Goal: Information Seeking & Learning: Learn about a topic

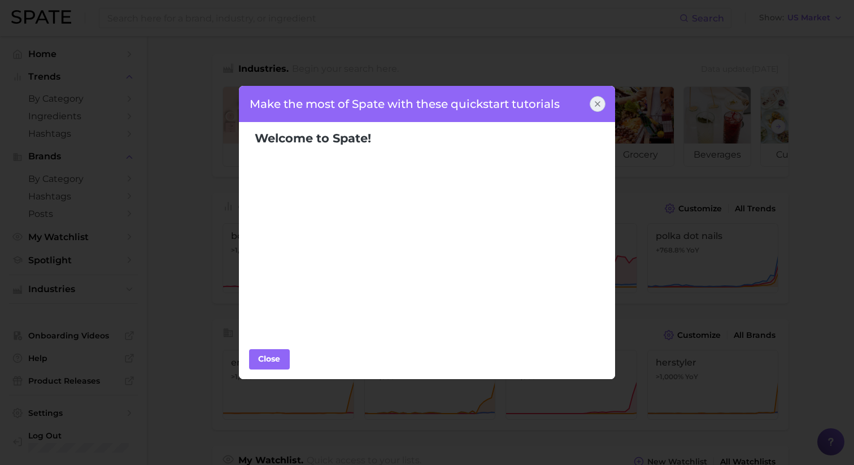
click at [597, 104] on icon at bounding box center [597, 104] width 5 height 5
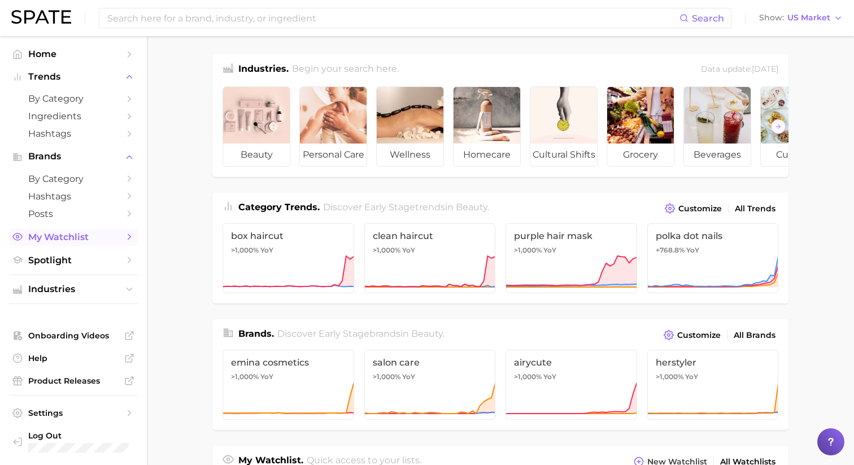
click at [101, 233] on link "My Watchlist" at bounding box center [73, 237] width 129 height 18
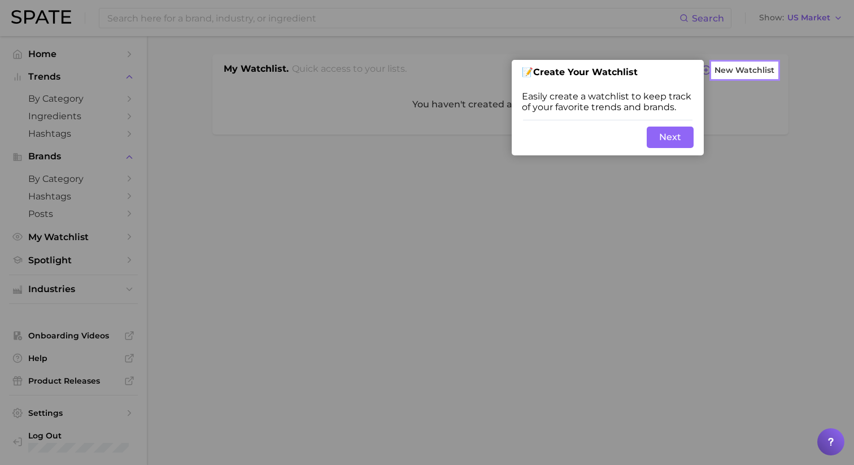
click at [724, 85] on div at bounding box center [744, 271] width 65 height 387
click at [661, 138] on button "Next" at bounding box center [669, 136] width 47 height 21
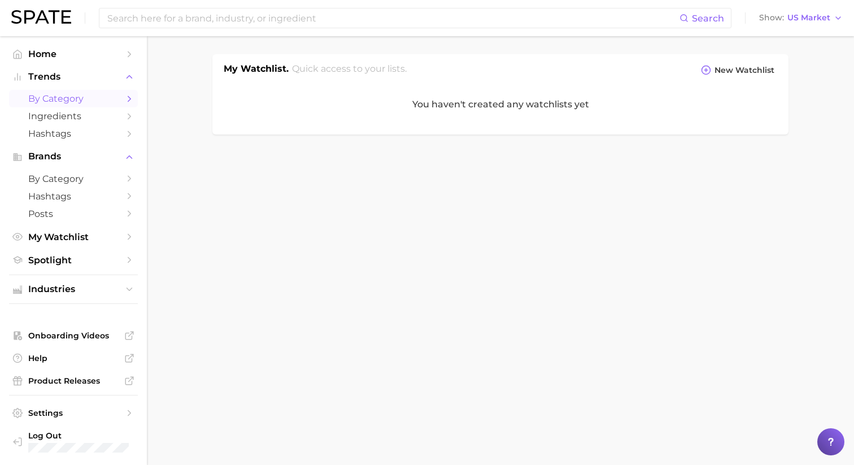
click at [55, 93] on link "by Category" at bounding box center [73, 99] width 129 height 18
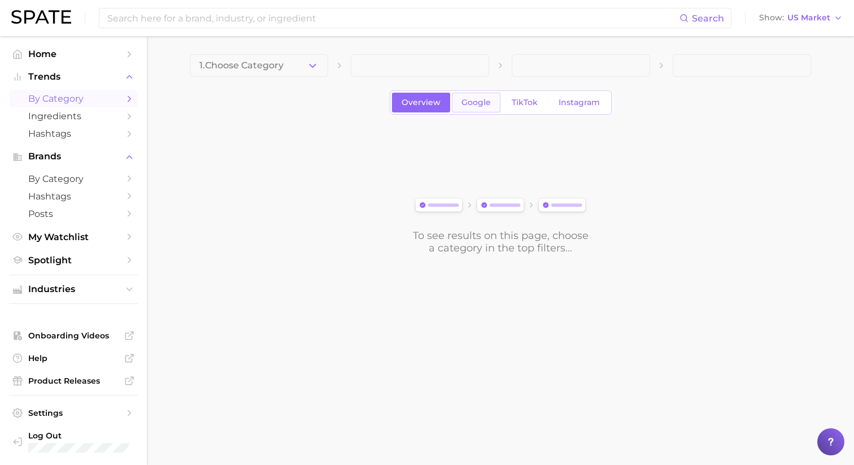
click at [474, 102] on span "Google" at bounding box center [475, 103] width 29 height 10
click at [295, 65] on button "1. Choose Category" at bounding box center [259, 65] width 138 height 23
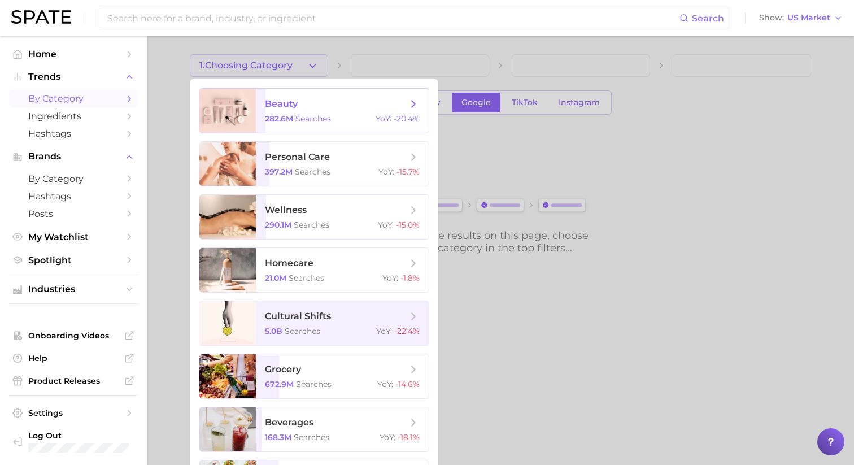
click at [309, 108] on span "beauty" at bounding box center [336, 104] width 142 height 12
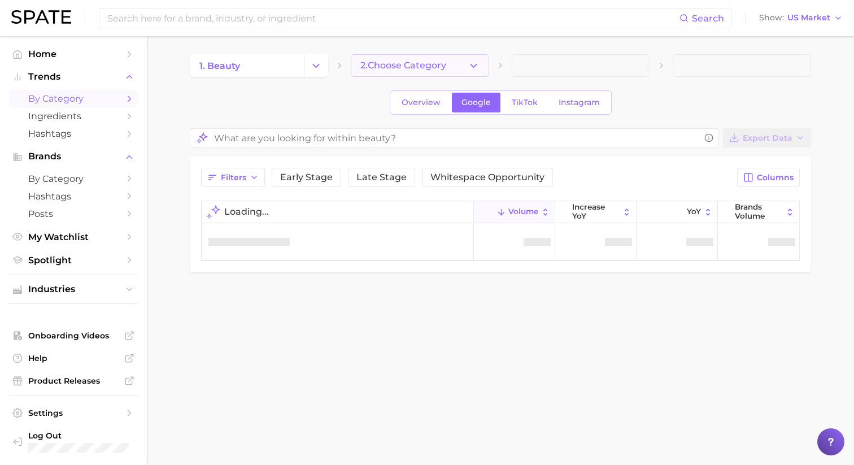
click at [399, 61] on span "2. Choose Category" at bounding box center [403, 65] width 86 height 10
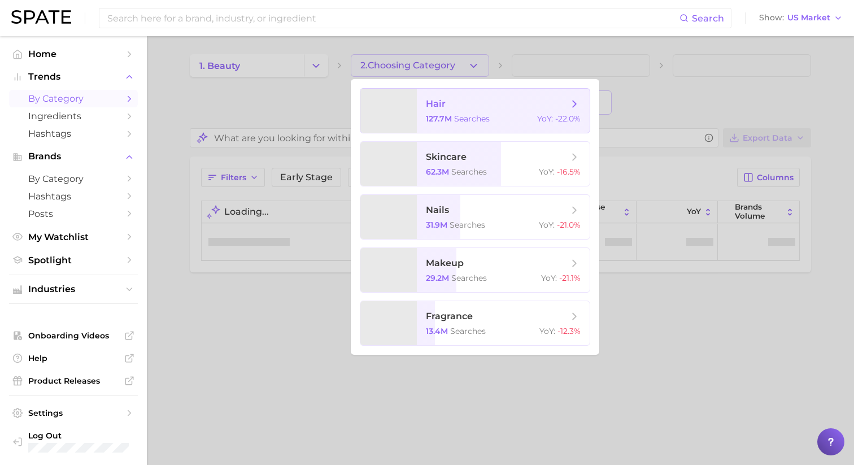
click at [447, 112] on span "hair 127.7m searches YoY : -22.0%" at bounding box center [503, 111] width 173 height 44
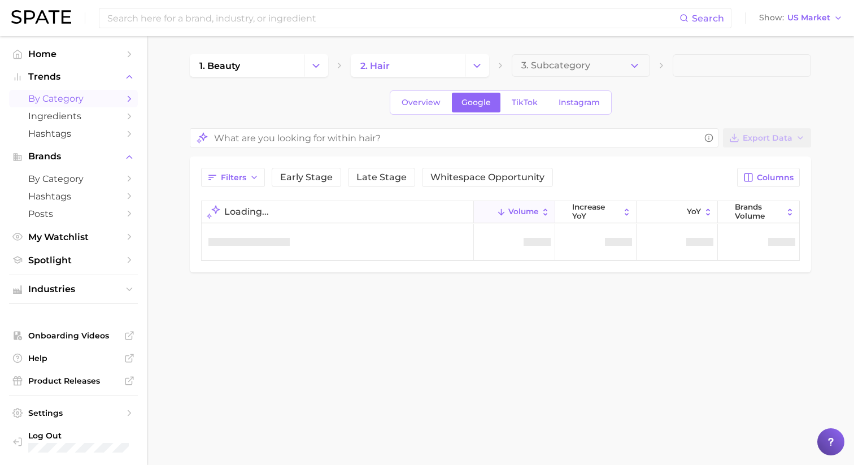
click at [545, 67] on span "3. Subcategory" at bounding box center [555, 65] width 69 height 10
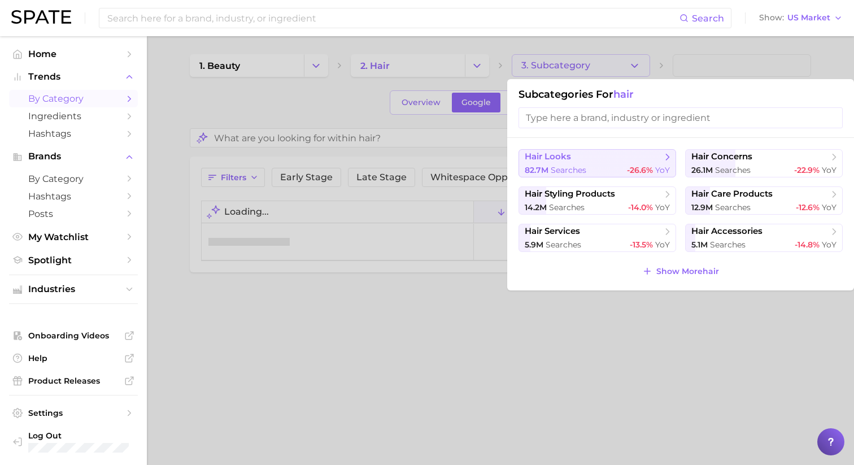
click at [584, 161] on span "hair looks" at bounding box center [593, 156] width 137 height 11
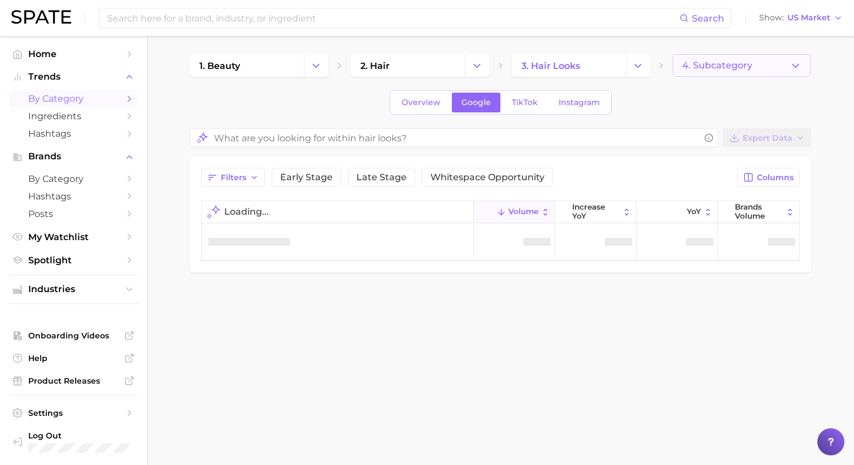
click at [718, 58] on button "4. Subcategory" at bounding box center [741, 65] width 138 height 23
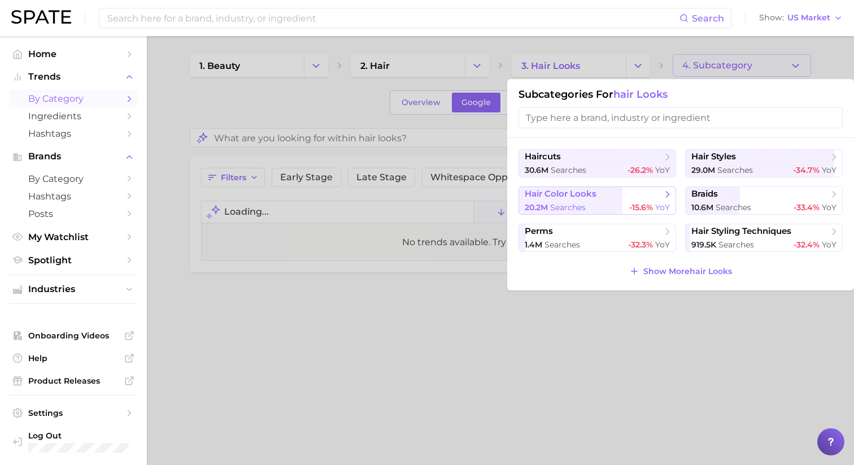
click at [612, 204] on div "20.2m searches -15.6% YoY" at bounding box center [597, 207] width 145 height 11
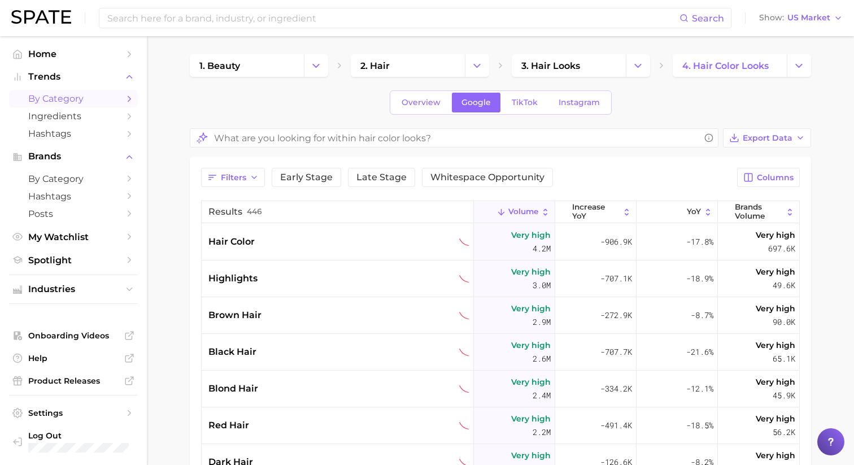
click at [816, 84] on main "1. beauty 2. hair 3. hair looks 4. hair color looks Overview Google TikTok Inst…" at bounding box center [500, 384] width 707 height 697
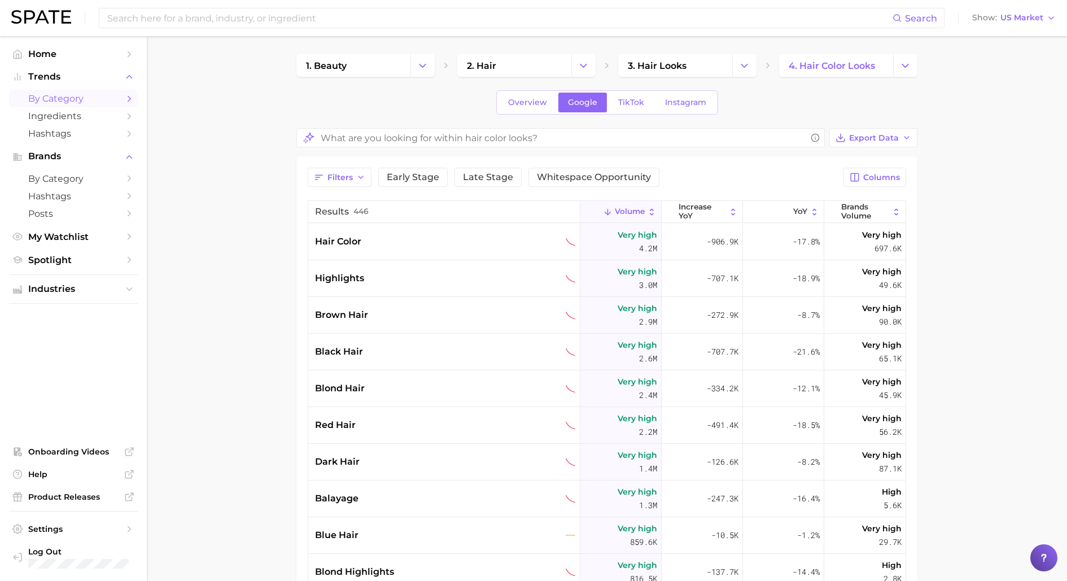
click at [651, 210] on icon at bounding box center [652, 212] width 10 height 10
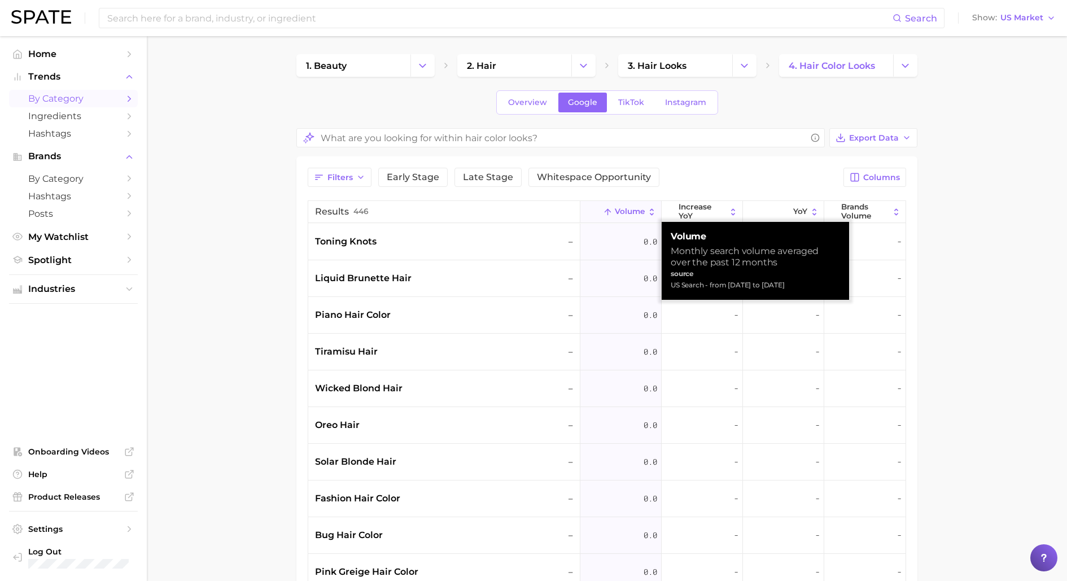
click at [651, 210] on icon at bounding box center [652, 212] width 10 height 10
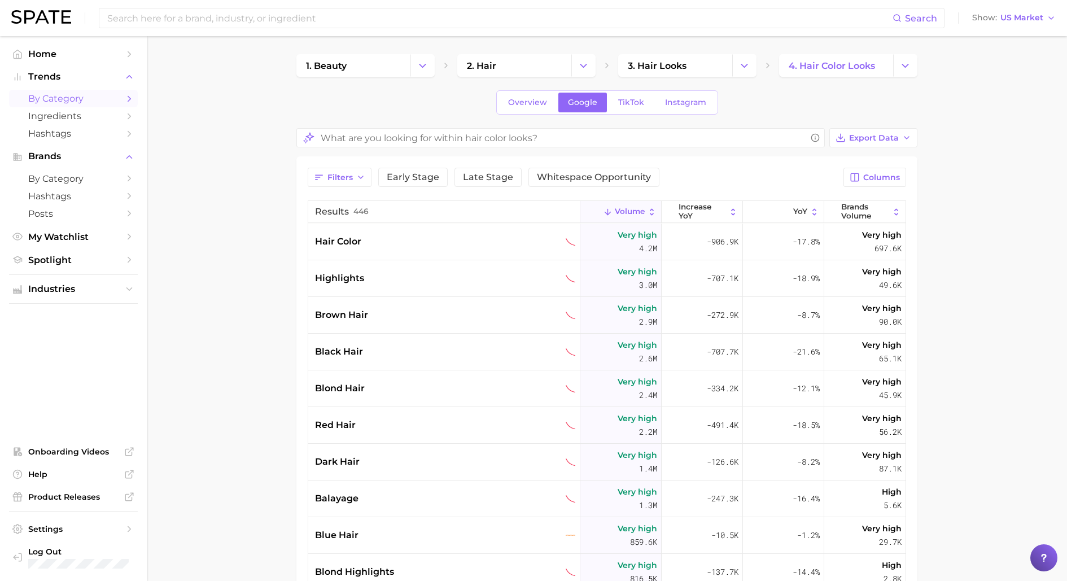
click at [225, 179] on main "1. beauty 2. hair 3. hair looks 4. hair color looks Overview Google TikTok Inst…" at bounding box center [607, 442] width 920 height 813
click at [83, 184] on span "by Category" at bounding box center [73, 178] width 90 height 11
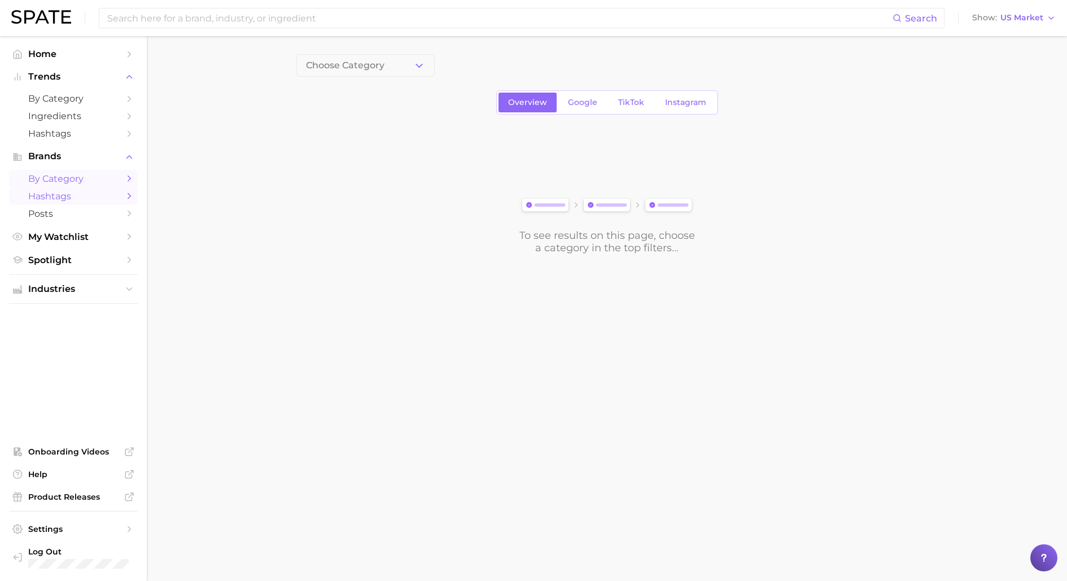
click at [88, 195] on span "Hashtags" at bounding box center [73, 196] width 90 height 11
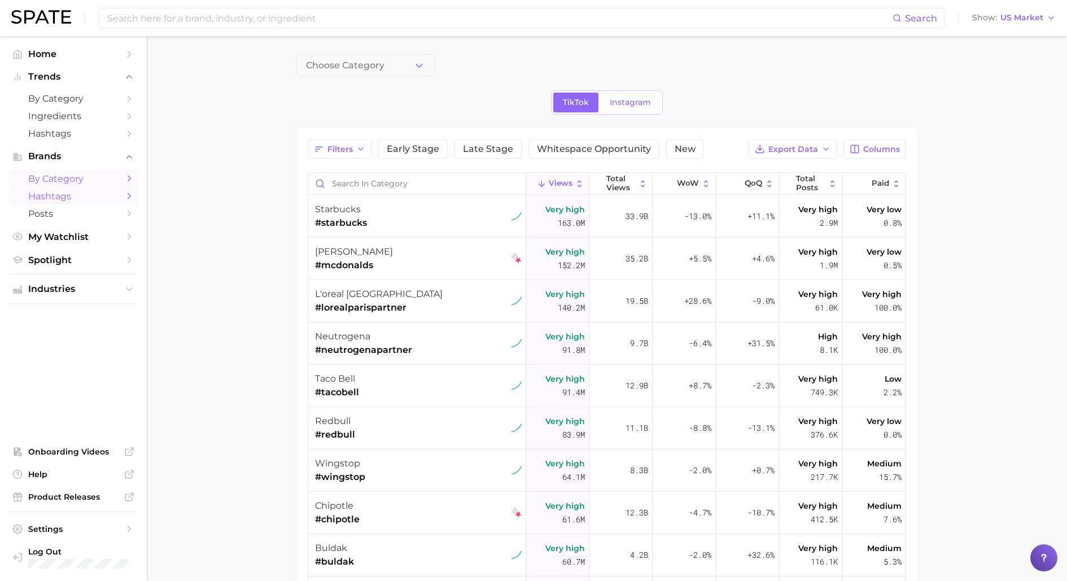
click at [88, 181] on span "by Category" at bounding box center [73, 178] width 90 height 11
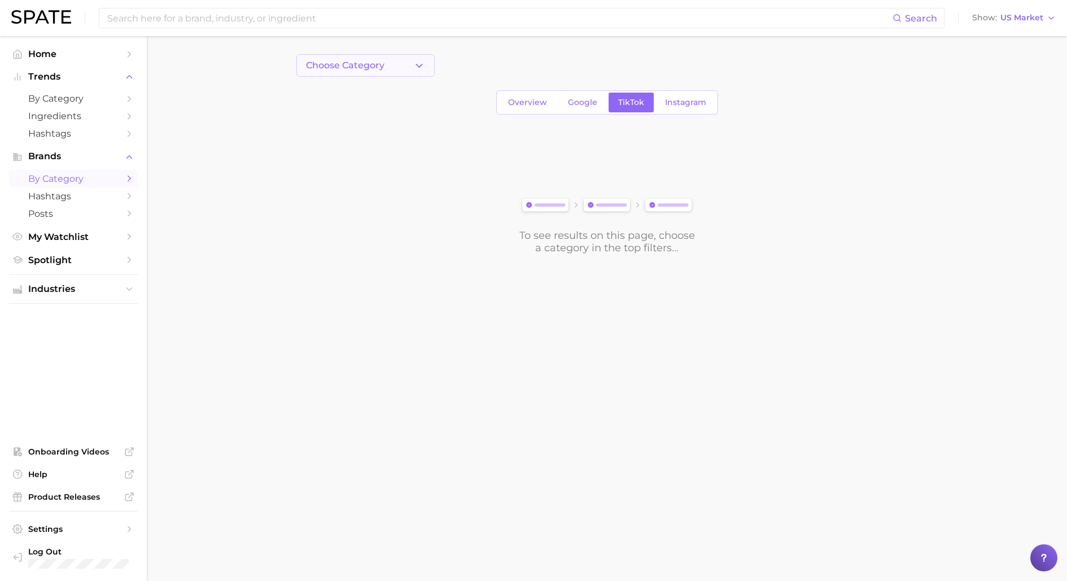
click at [397, 60] on button "Choose Category" at bounding box center [365, 65] width 138 height 23
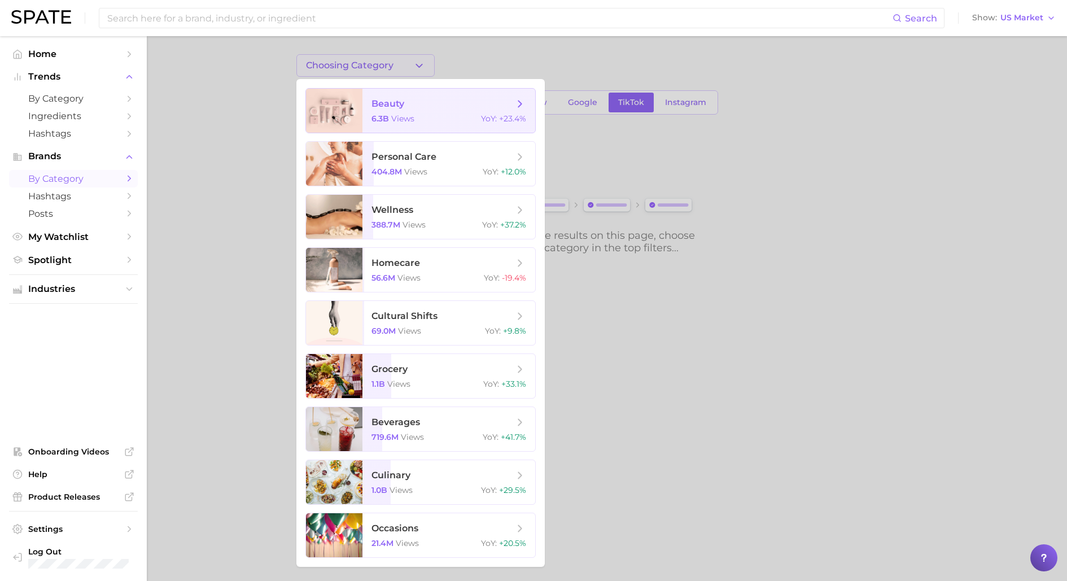
click at [444, 113] on span "beauty 6.3b views YoY : +23.4%" at bounding box center [448, 111] width 173 height 44
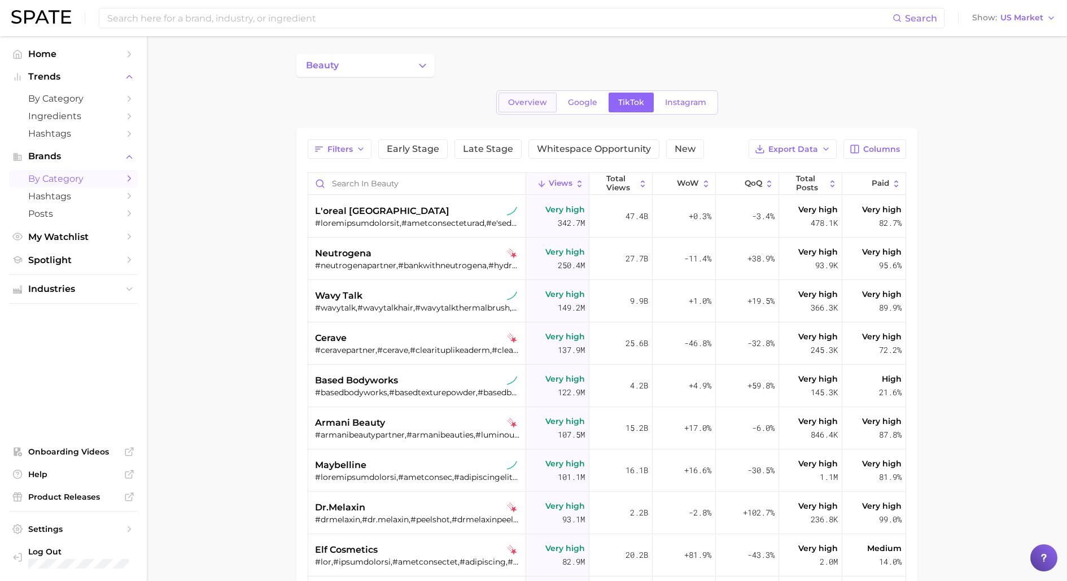
click at [522, 105] on span "Overview" at bounding box center [527, 103] width 39 height 10
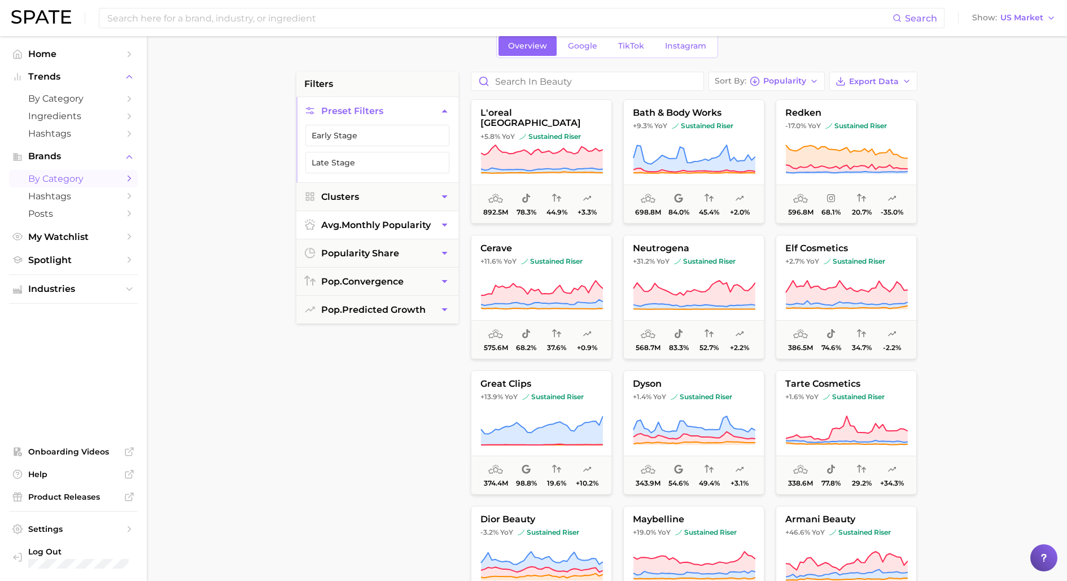
scroll to position [13, 0]
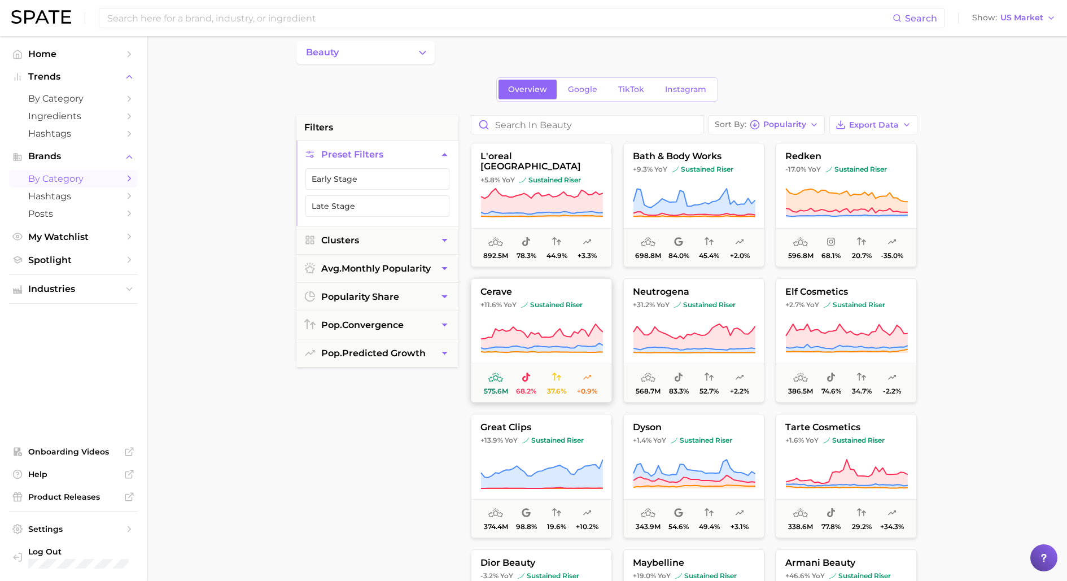
click at [511, 327] on icon at bounding box center [542, 331] width 122 height 15
